Goal: Check status: Check status

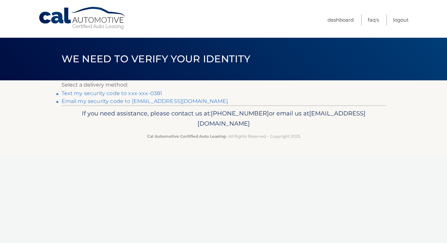
click at [88, 93] on link "Text my security code to xxx-xxx-0381" at bounding box center [112, 93] width 101 height 6
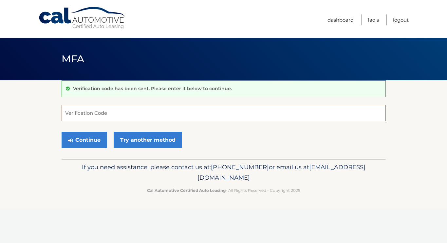
click at [118, 113] on input "Verification Code" at bounding box center [224, 113] width 324 height 16
type input "045023"
click at [84, 140] on button "Continue" at bounding box center [85, 140] width 46 height 16
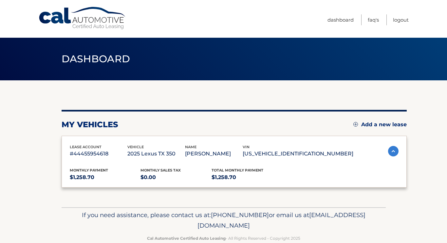
click at [86, 141] on div "lease account #44455954618 vehicle 2025 Lexus TX 350 name [PERSON_NAME] vin [US…" at bounding box center [234, 162] width 345 height 52
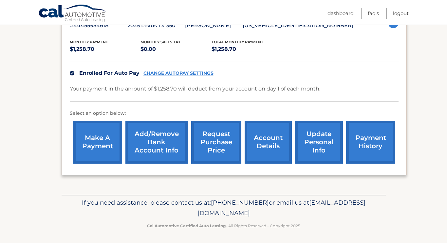
scroll to position [128, 0]
click at [268, 142] on link "account details" at bounding box center [268, 142] width 47 height 43
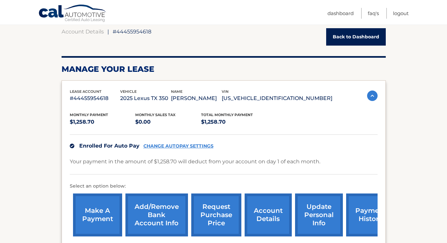
scroll to position [80, 0]
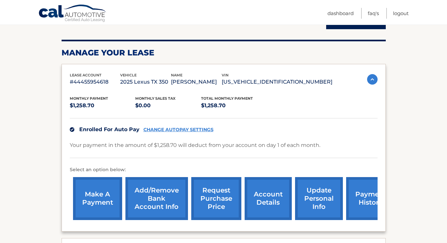
click at [359, 203] on link "payment history" at bounding box center [370, 198] width 49 height 43
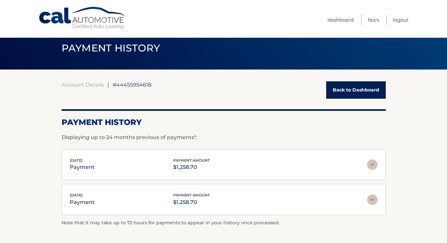
scroll to position [11, 0]
click at [355, 88] on link "Back to Dashboard" at bounding box center [356, 89] width 60 height 17
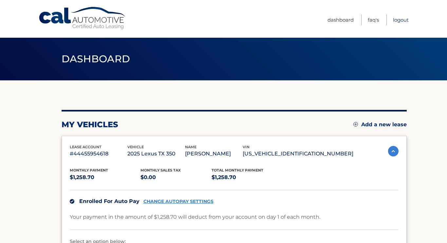
click at [402, 21] on link "Logout" at bounding box center [401, 19] width 16 height 11
